Goal: Find specific page/section: Find specific page/section

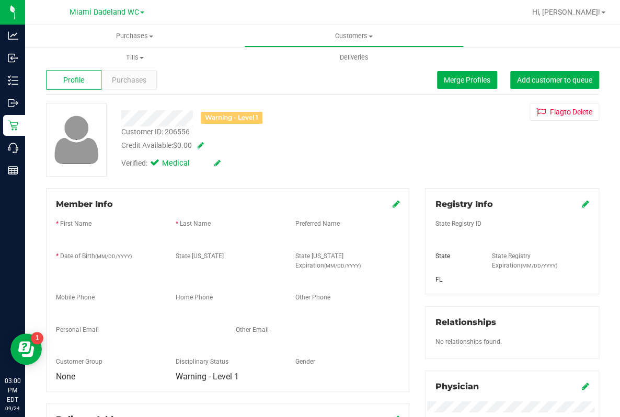
scroll to position [116, 0]
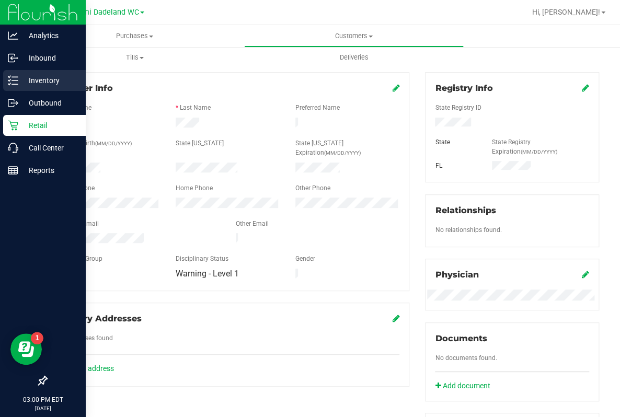
click at [33, 78] on p "Inventory" at bounding box center [49, 80] width 63 height 13
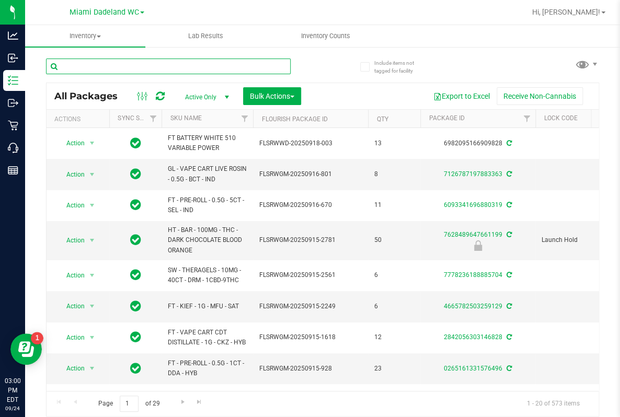
click at [118, 65] on input "text" at bounding box center [168, 67] width 245 height 16
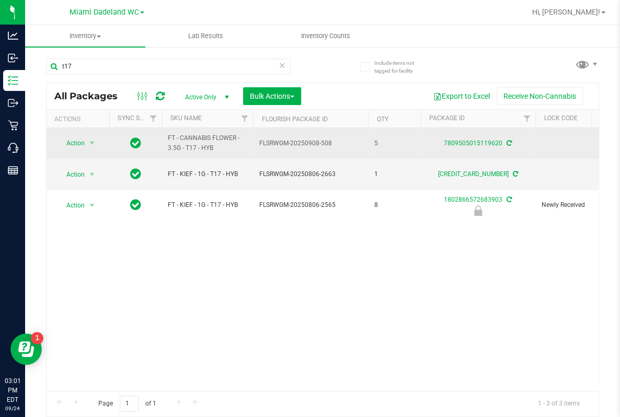
drag, startPoint x: 213, startPoint y: 149, endPoint x: 167, endPoint y: 139, distance: 47.6
click at [167, 139] on td "FT - CANNABIS FLOWER - 3.5G - T17 - HYB" at bounding box center [206, 143] width 91 height 31
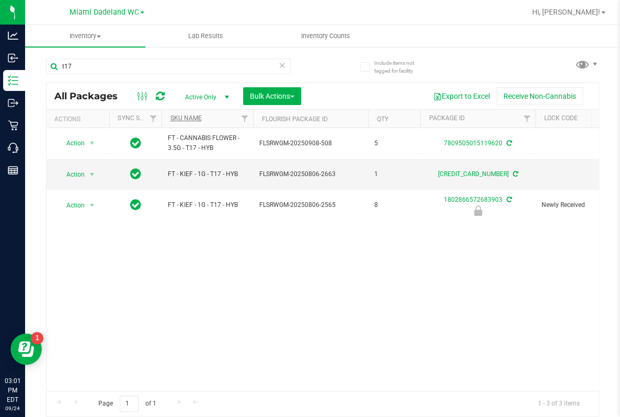
copy span "FT - CANNABIS FLOWER - 3.5G - T17 - HYB"
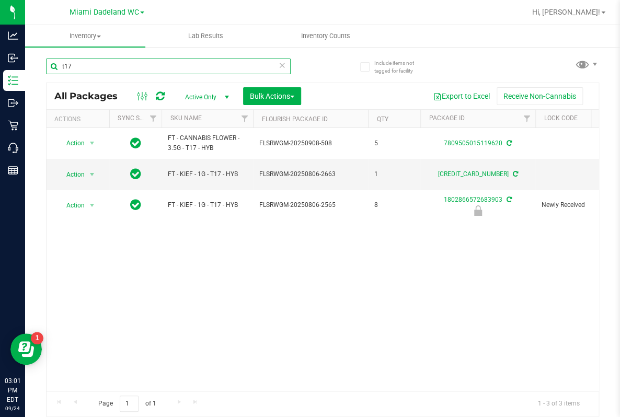
drag, startPoint x: 134, startPoint y: 62, endPoint x: 36, endPoint y: 65, distance: 98.3
click at [36, 65] on div "Include items not tagged for facility t17 All Packages Active Only Active Only …" at bounding box center [322, 205] width 595 height 319
paste input "FT - CANNABIS FLOWER - 3.5G - T17 - HYB"
type input "FT - CANNABIS FLOWER - 3.5G - T17 - HYB"
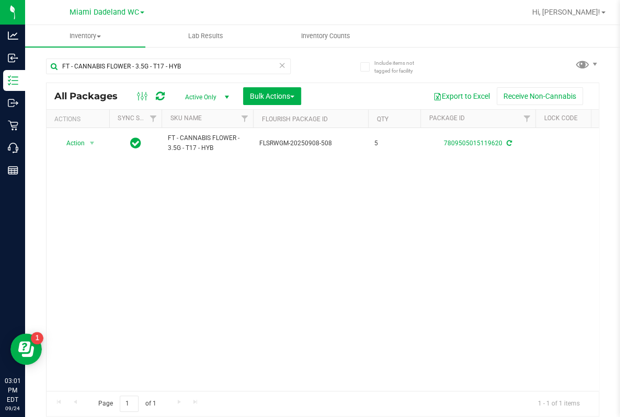
click at [139, 9] on link "Miami Dadeland WC" at bounding box center [107, 12] width 75 height 10
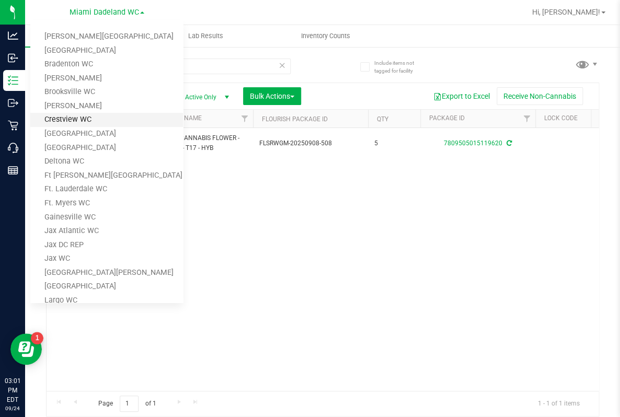
click at [86, 113] on link "Crestview WC" at bounding box center [106, 120] width 153 height 14
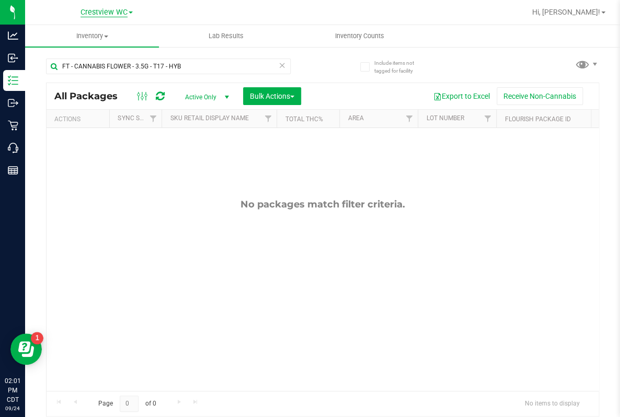
click at [121, 9] on span "Crestview WC" at bounding box center [103, 12] width 47 height 9
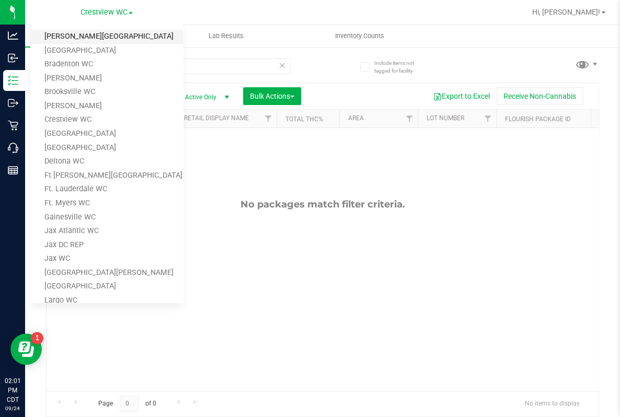
click at [75, 40] on link "[PERSON_NAME][GEOGRAPHIC_DATA]" at bounding box center [106, 37] width 153 height 14
